Goal: Information Seeking & Learning: Compare options

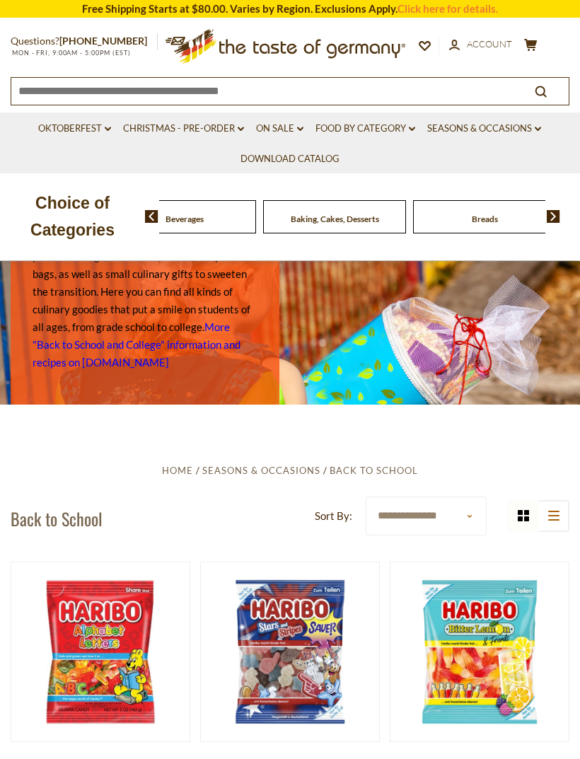
click at [106, 220] on div "Beverages" at bounding box center [34, 216] width 143 height 33
click at [156, 216] on img at bounding box center [151, 216] width 13 height 13
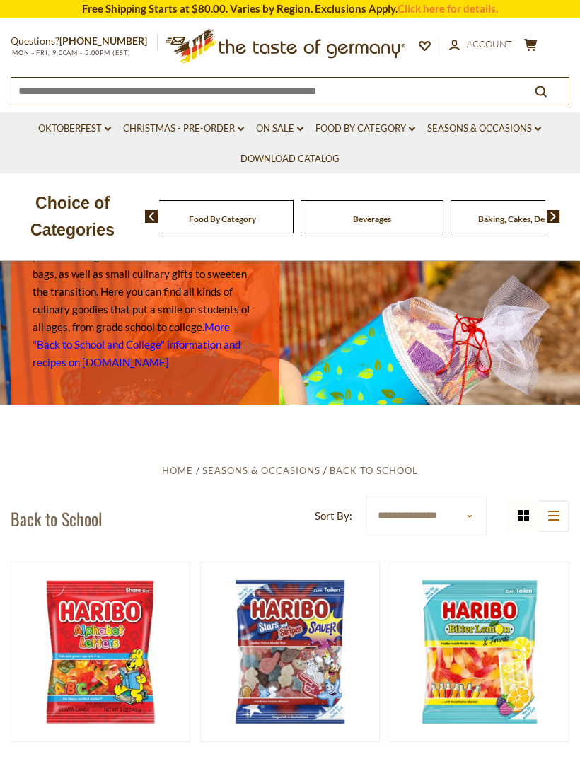
click at [228, 219] on div "Beverages" at bounding box center [222, 216] width 143 height 33
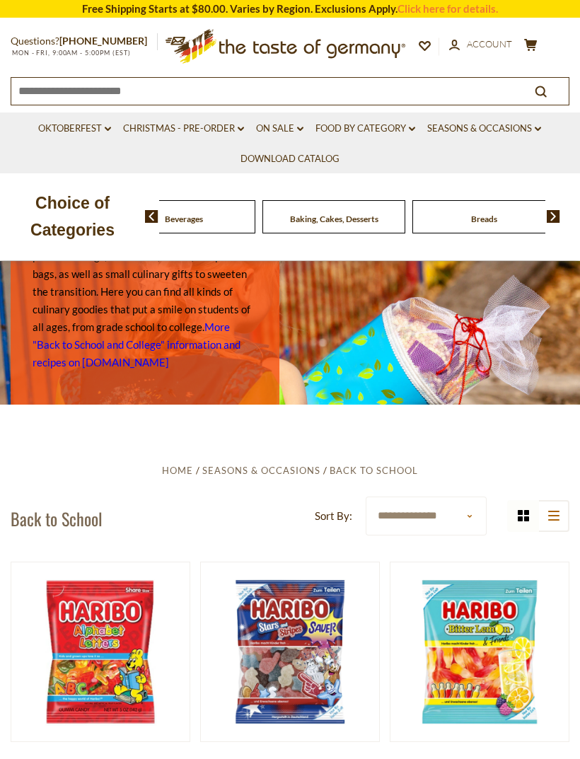
click at [482, 518] on select "**********" at bounding box center [426, 515] width 121 height 39
select select "********"
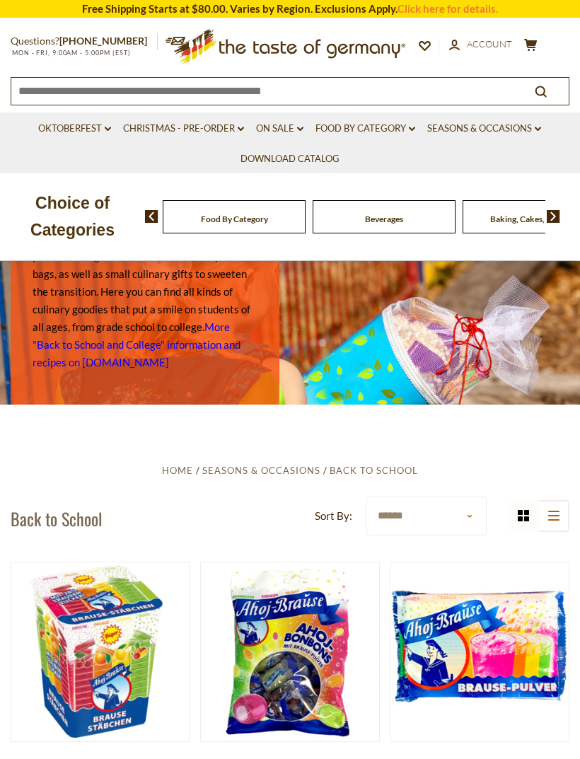
click at [404, 127] on link "Food By Category dropdown_arrow" at bounding box center [365, 129] width 100 height 16
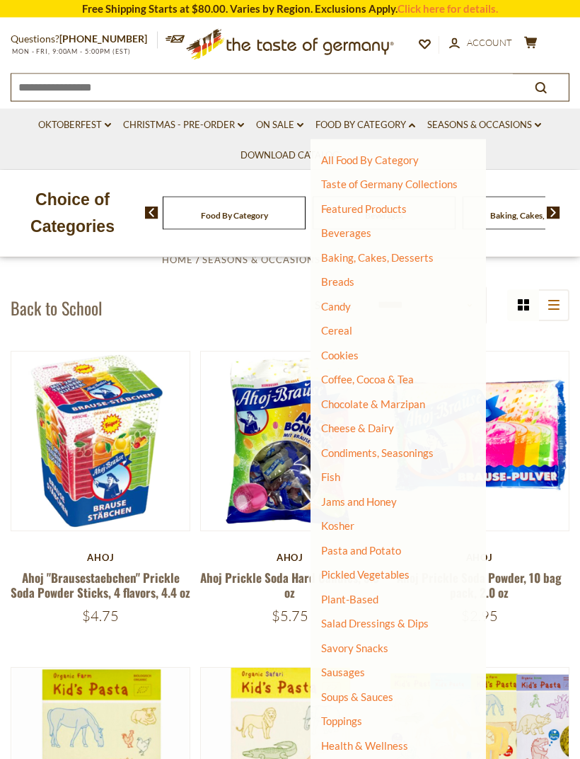
scroll to position [215, 0]
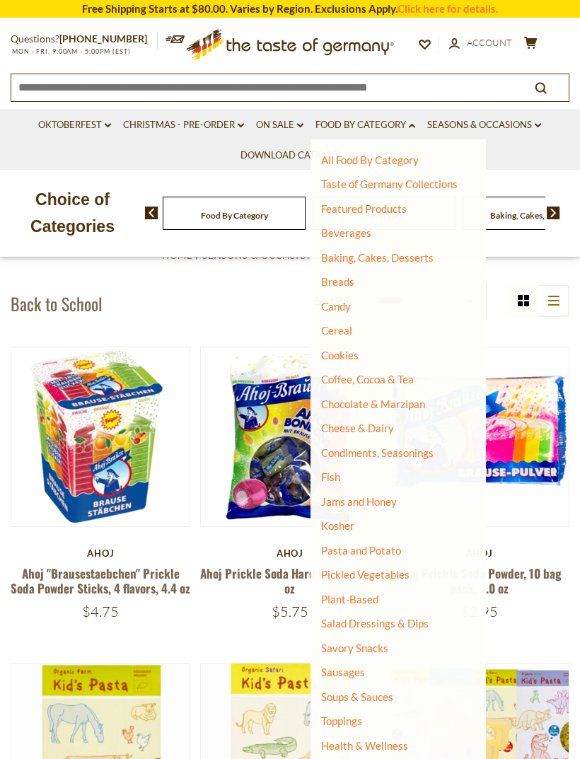
click at [375, 427] on link "Cheese & Dairy" at bounding box center [357, 427] width 73 height 13
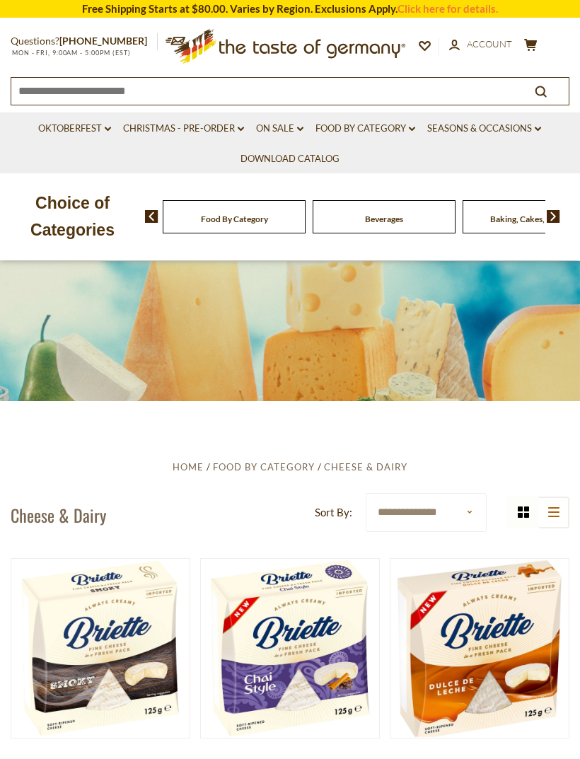
click at [399, 132] on link "Food By Category dropdown_arrow" at bounding box center [365, 129] width 100 height 16
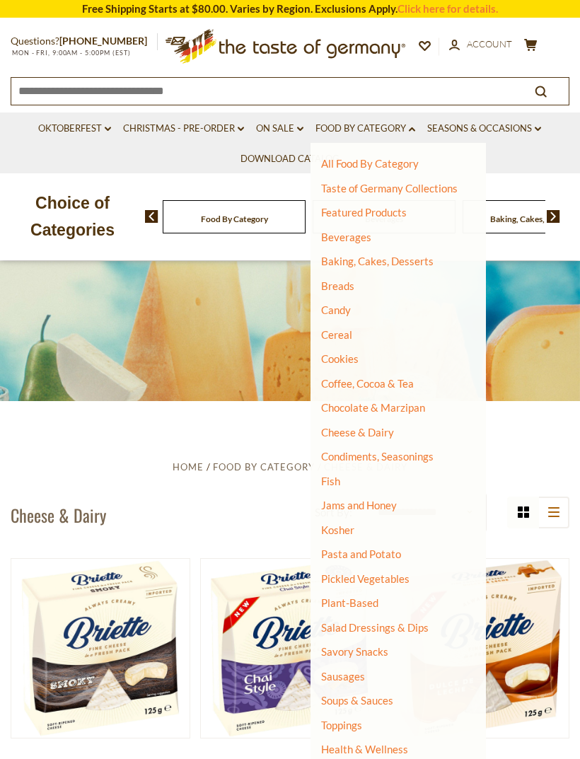
click at [358, 670] on link "Sausages" at bounding box center [343, 676] width 44 height 13
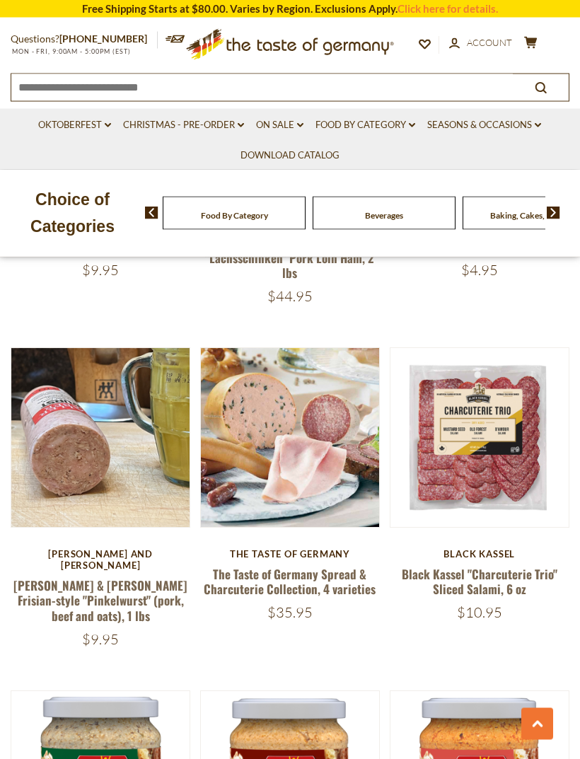
scroll to position [889, 0]
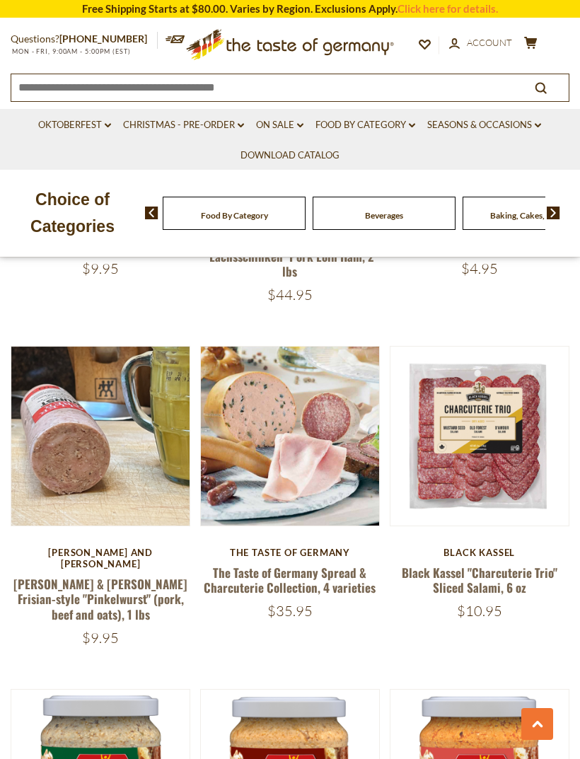
click at [301, 221] on button "Quick View" at bounding box center [289, 205] width 95 height 32
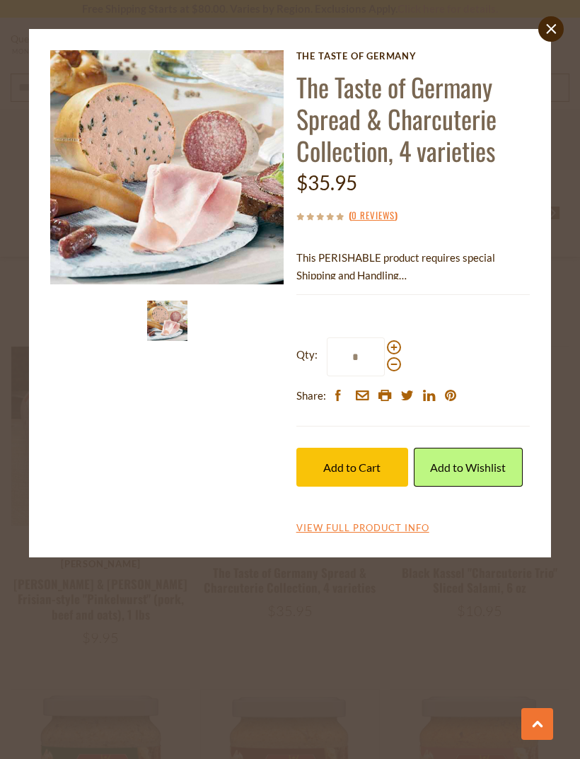
click at [401, 523] on link "View Full Product Info" at bounding box center [362, 528] width 133 height 13
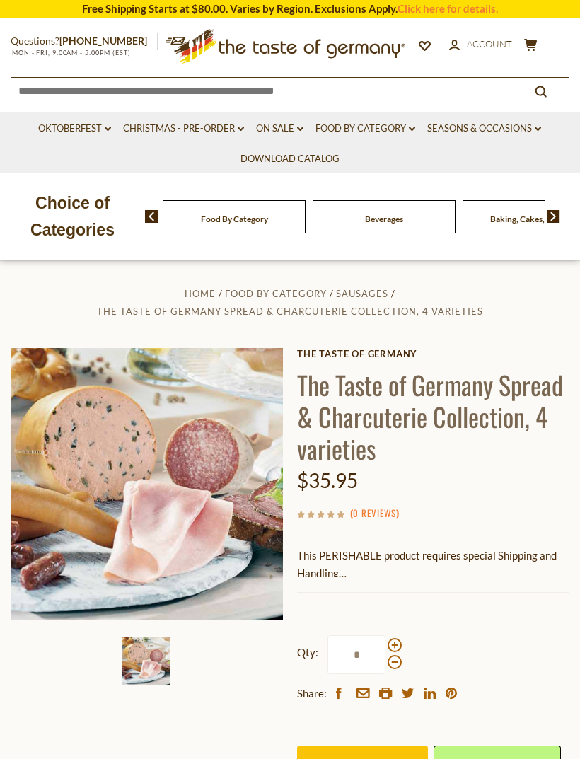
click at [432, 306] on span "The Taste of Germany Spread & Charcuterie Collection, 4 varieties" at bounding box center [289, 310] width 385 height 11
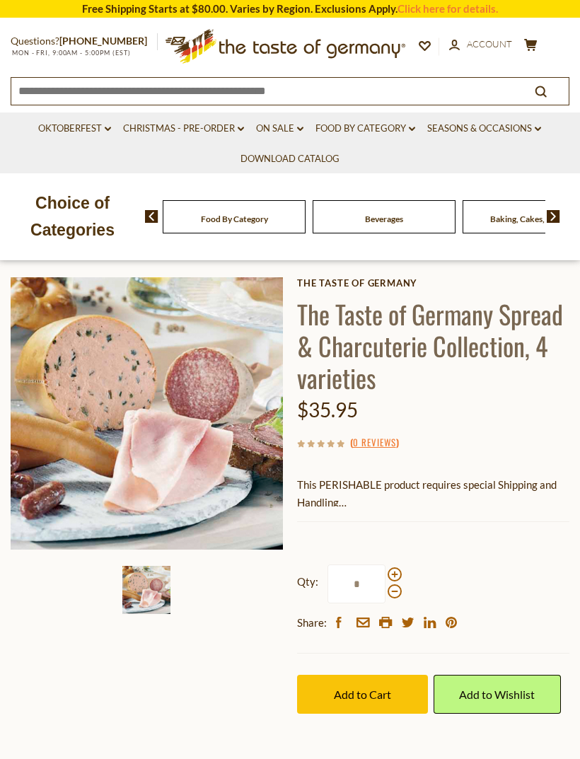
scroll to position [67, 0]
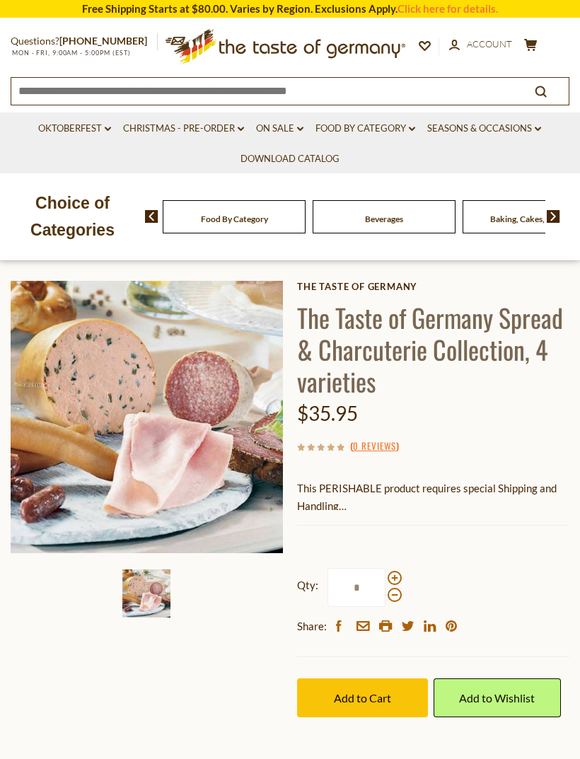
click at [231, 442] on img at bounding box center [147, 417] width 272 height 272
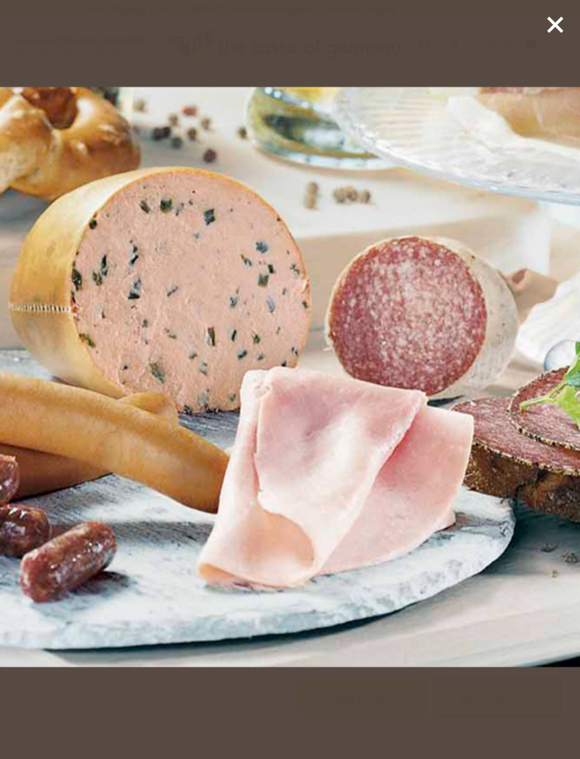
click at [554, 23] on line at bounding box center [555, 25] width 14 height 14
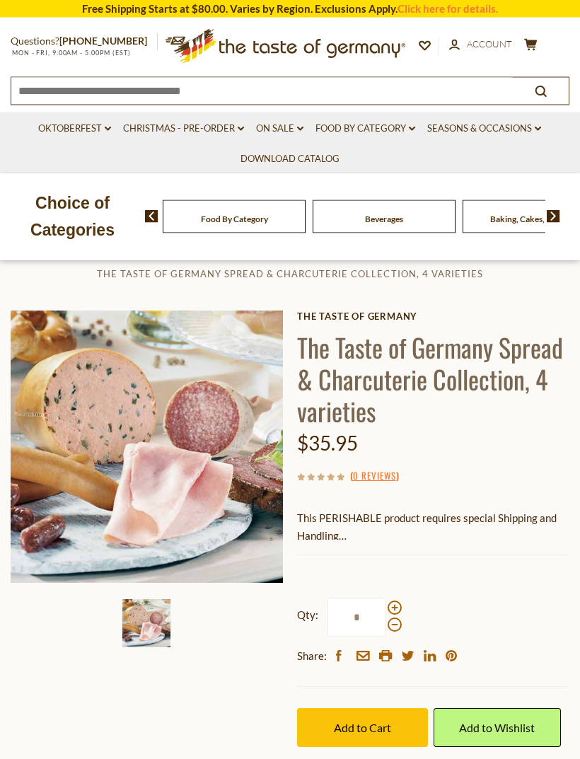
scroll to position [0, 0]
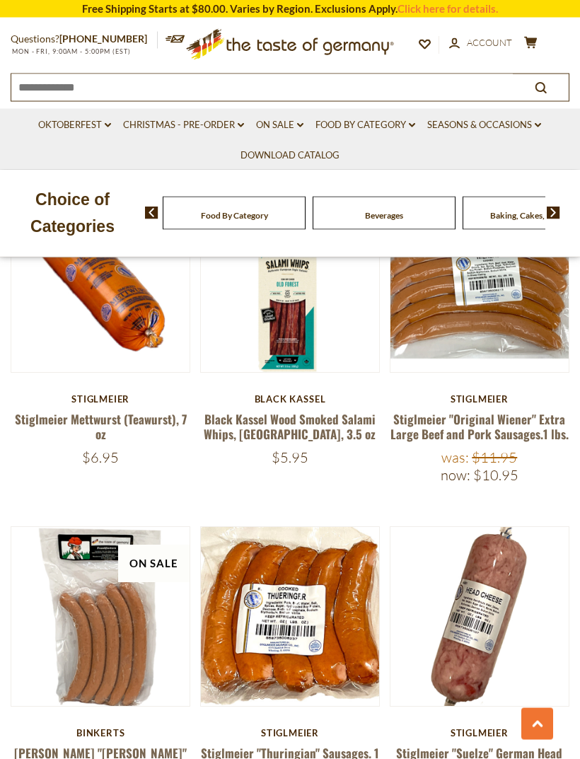
scroll to position [2760, 0]
click at [491, 402] on button "Quick View" at bounding box center [478, 386] width 95 height 32
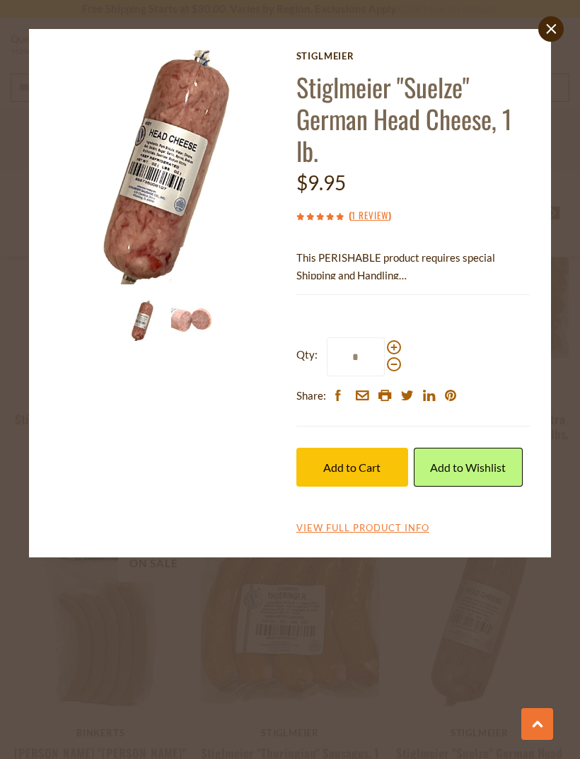
click at [363, 522] on link "View Full Product Info" at bounding box center [362, 528] width 133 height 13
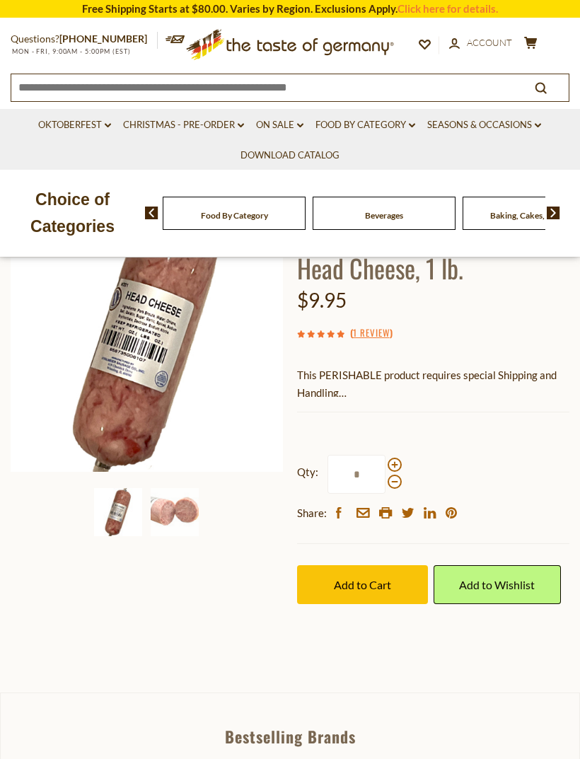
scroll to position [133, 0]
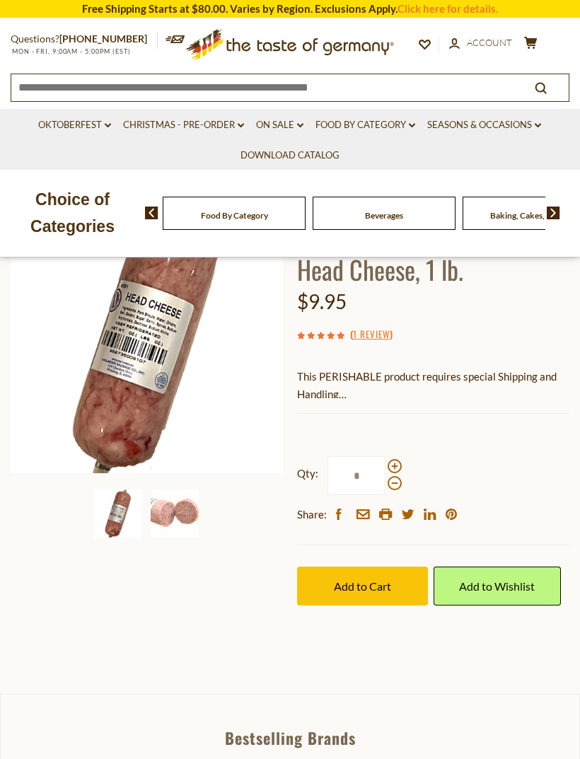
click at [195, 404] on img at bounding box center [147, 337] width 272 height 272
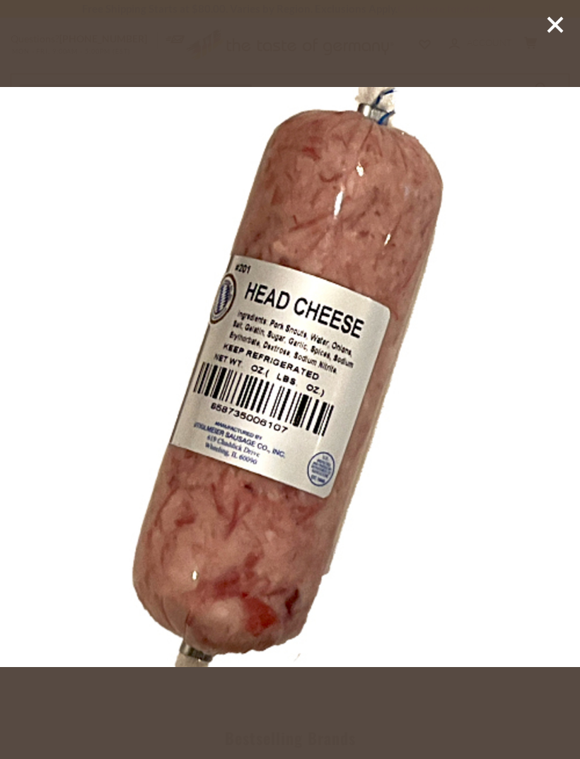
click at [558, 21] on line at bounding box center [555, 25] width 14 height 14
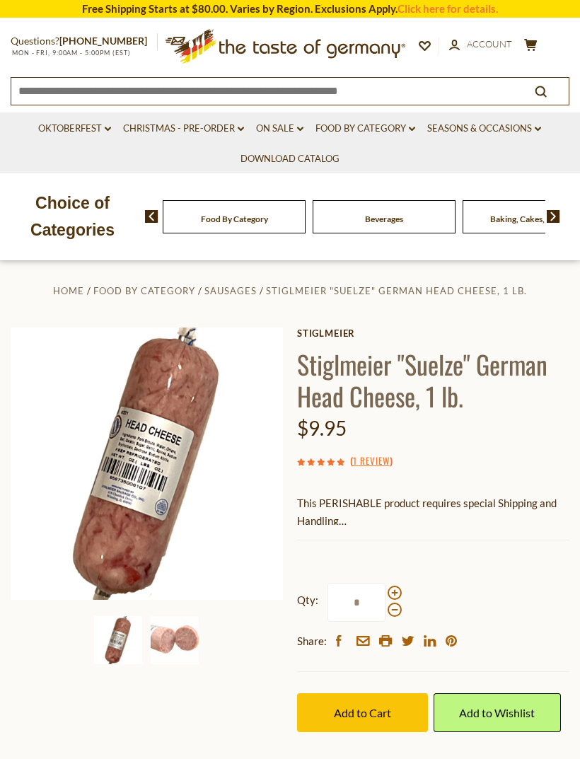
scroll to position [0, 0]
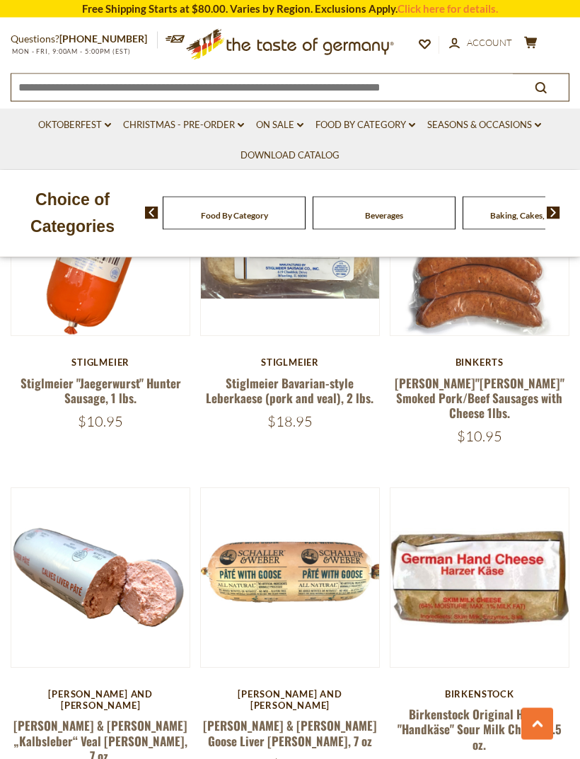
scroll to position [3778, 0]
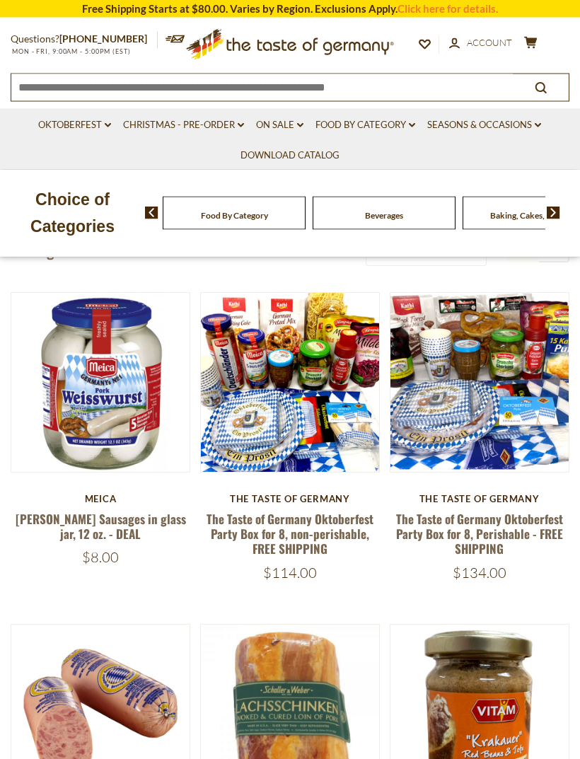
scroll to position [269, 0]
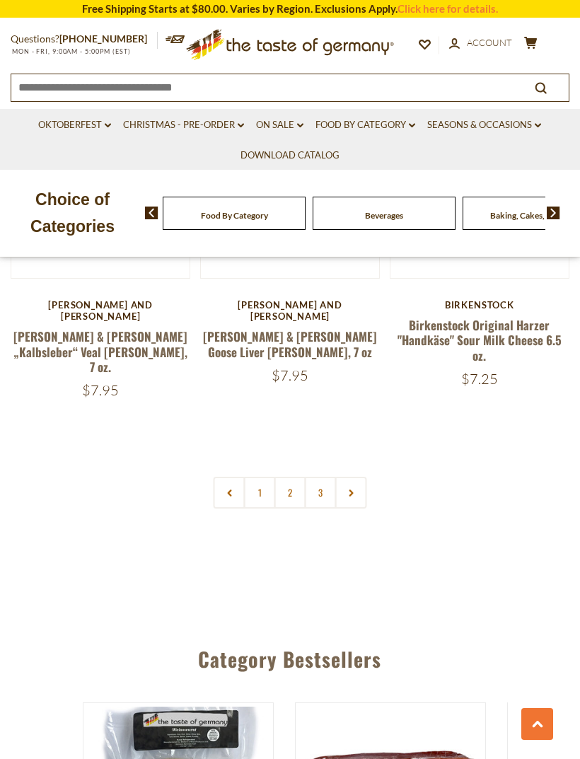
scroll to position [4177, 0]
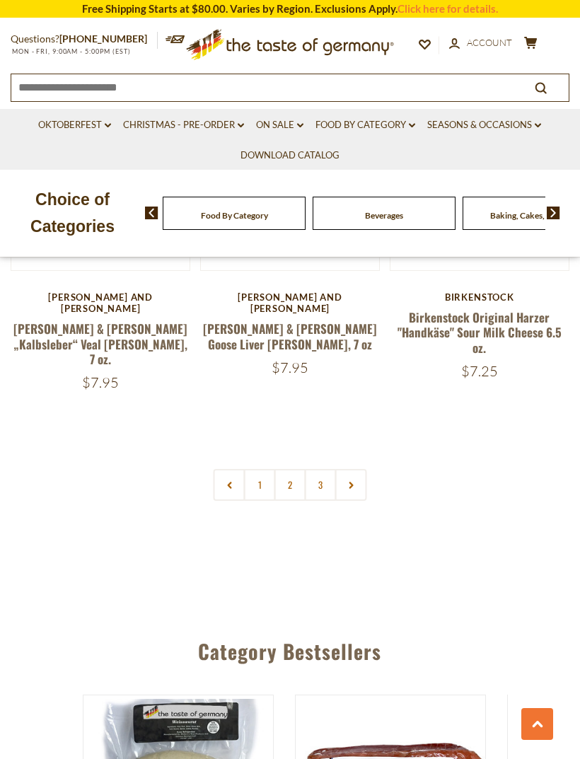
click at [296, 469] on link "2" at bounding box center [290, 485] width 32 height 32
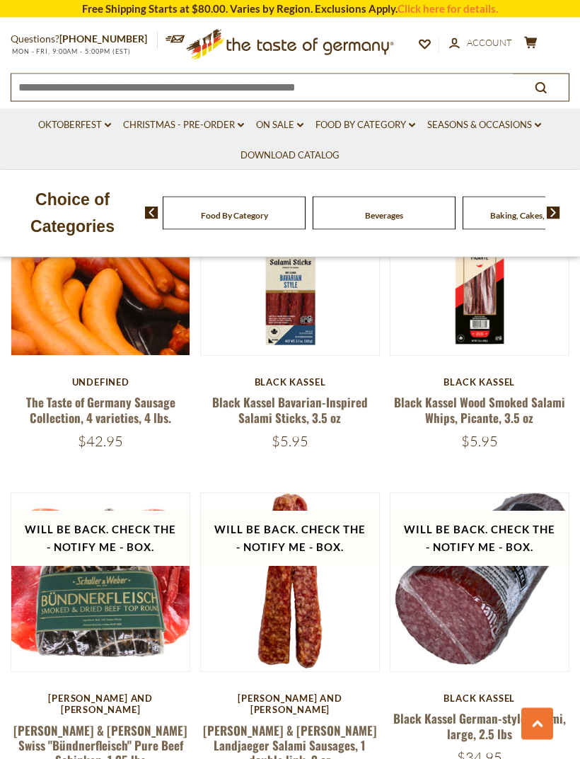
scroll to position [3348, 0]
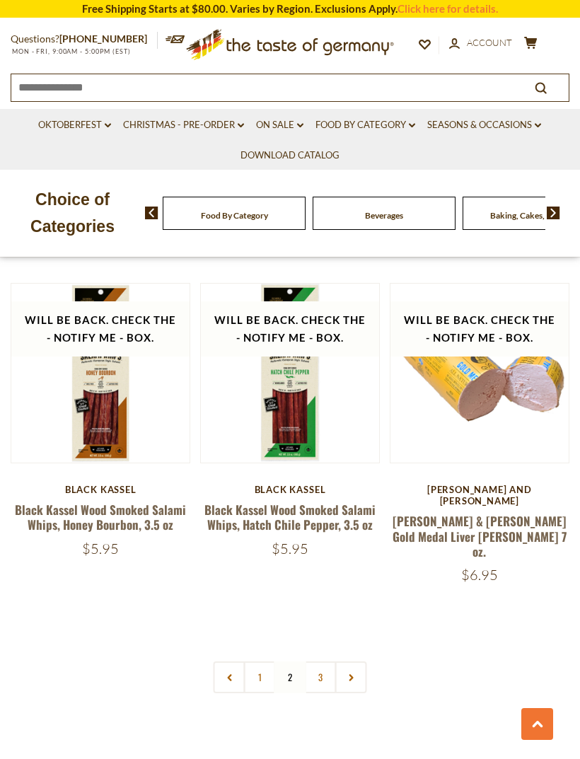
click at [324, 661] on link "3" at bounding box center [321, 677] width 32 height 32
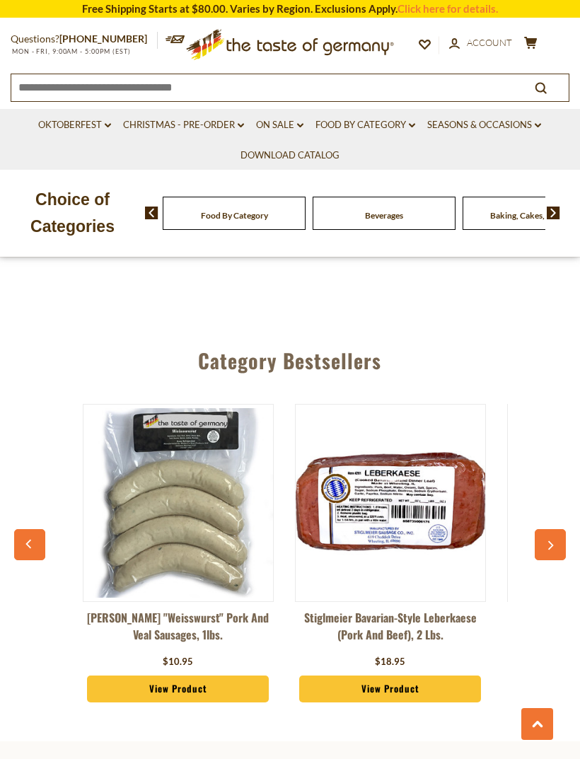
scroll to position [0, 0]
